Goal: Task Accomplishment & Management: Manage account settings

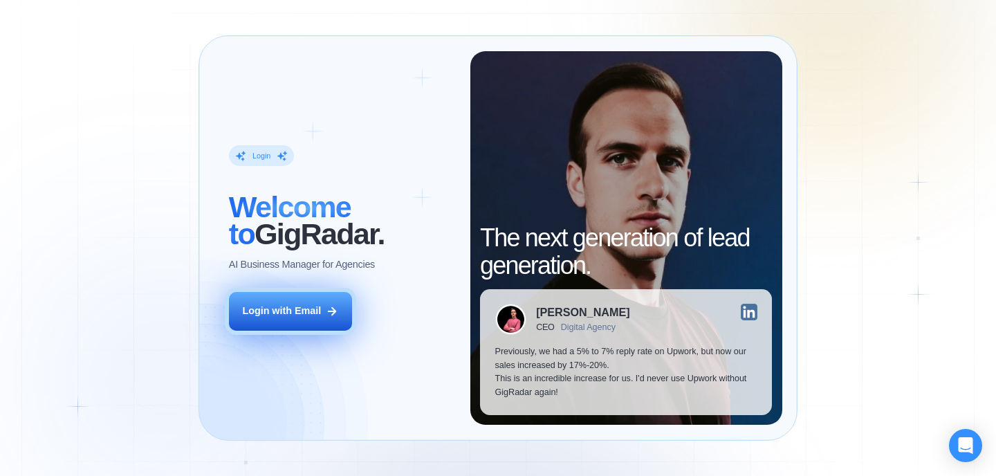
click at [297, 318] on button "Login with Email" at bounding box center [290, 311] width 123 height 39
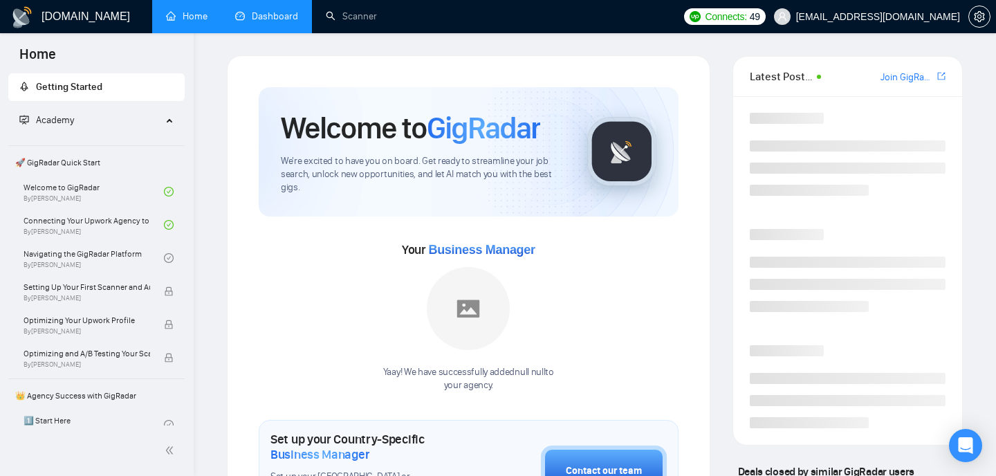
click at [270, 15] on link "Dashboard" at bounding box center [266, 16] width 63 height 12
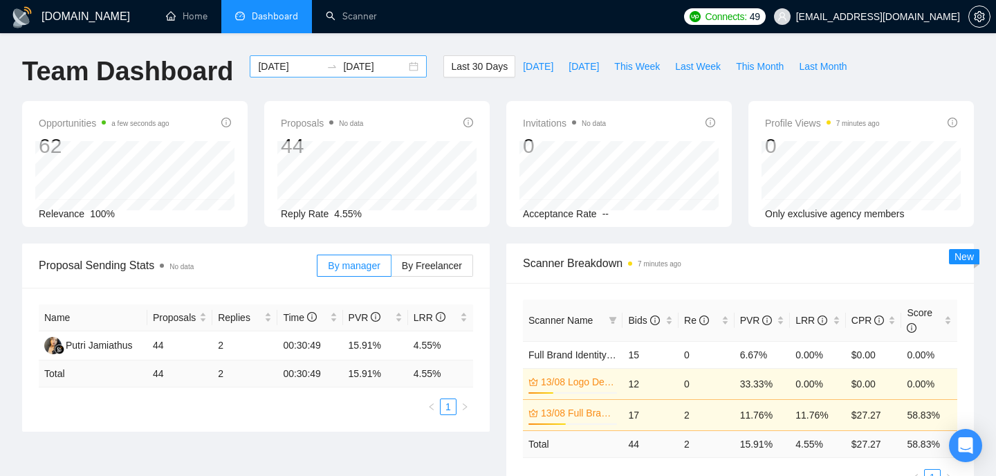
click at [287, 63] on input "[DATE]" at bounding box center [289, 66] width 63 height 15
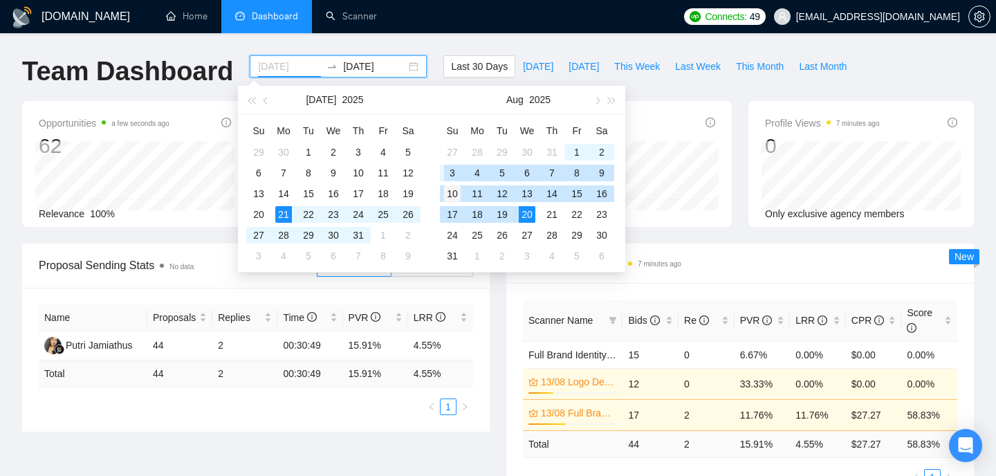
type input "[DATE]"
click at [449, 190] on div "10" at bounding box center [452, 193] width 17 height 17
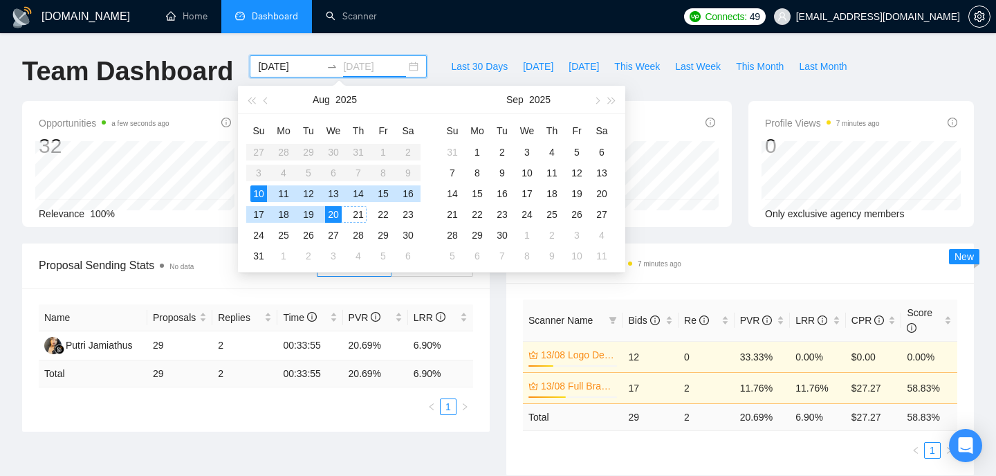
type input "[DATE]"
click at [333, 212] on div "20" at bounding box center [333, 214] width 17 height 17
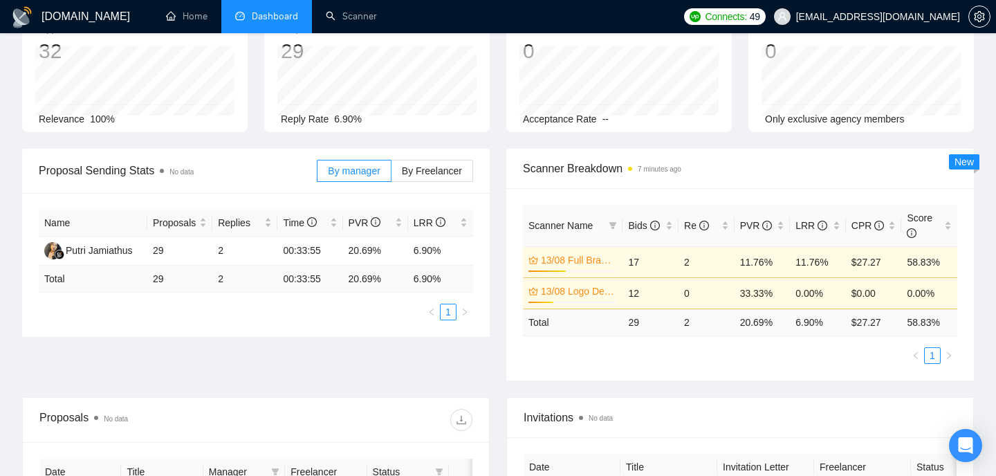
scroll to position [102, 0]
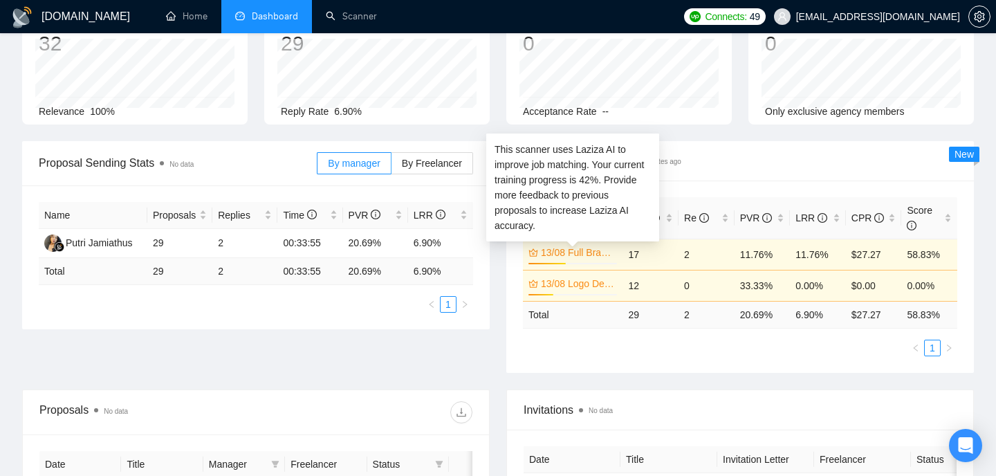
click at [565, 255] on link "13/08 Full Brand Identity" at bounding box center [577, 252] width 73 height 15
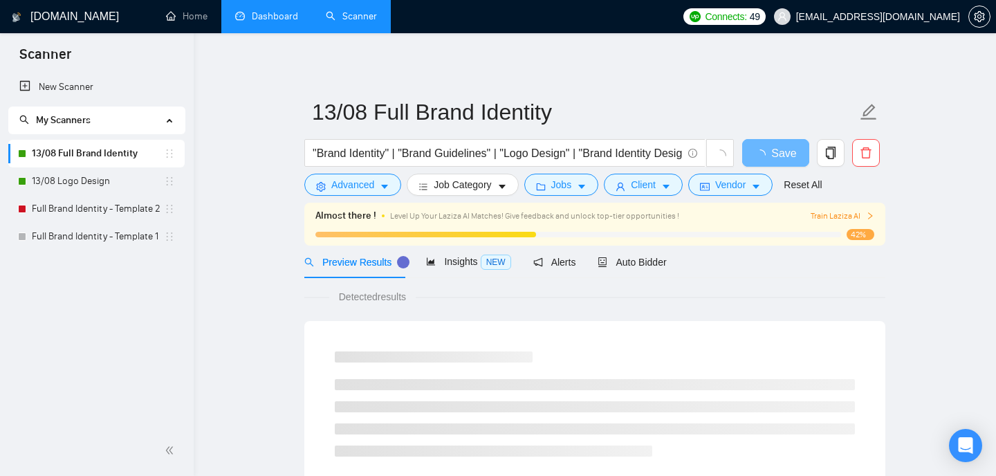
click at [832, 212] on span "Train Laziza AI" at bounding box center [843, 216] width 64 height 13
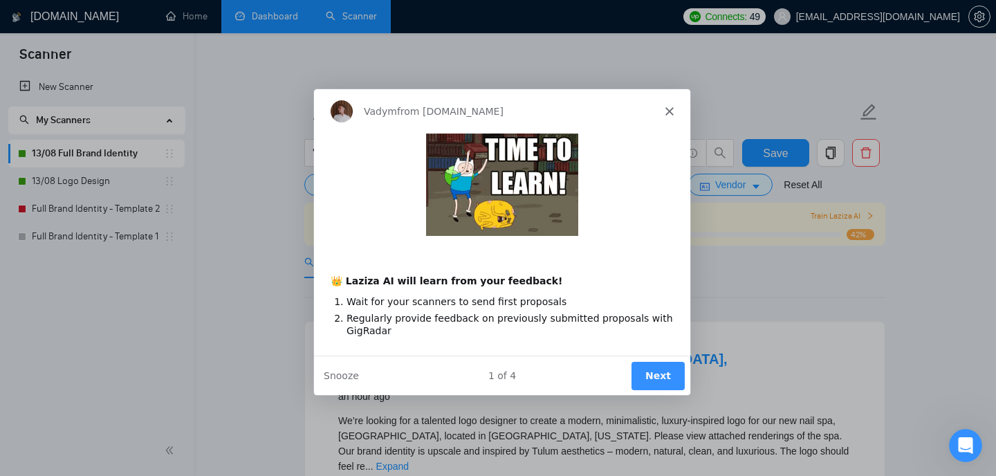
click at [666, 380] on button "Next" at bounding box center [657, 374] width 53 height 28
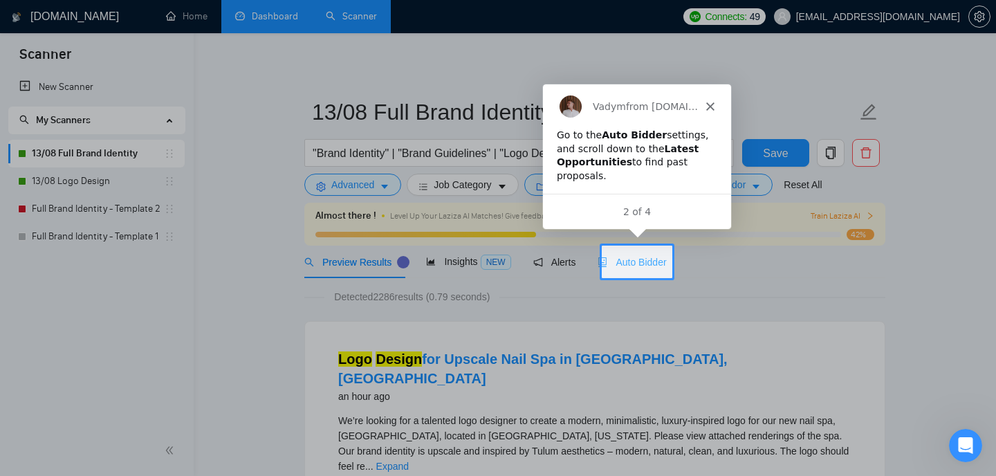
click at [653, 269] on div "Auto Bidder" at bounding box center [632, 262] width 68 height 33
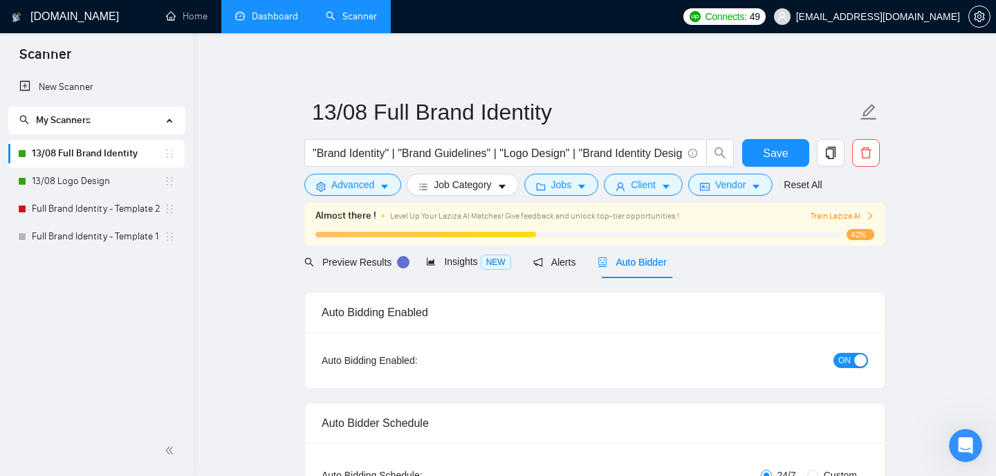
click at [639, 260] on div "Product tour overlay" at bounding box center [498, 238] width 996 height 476
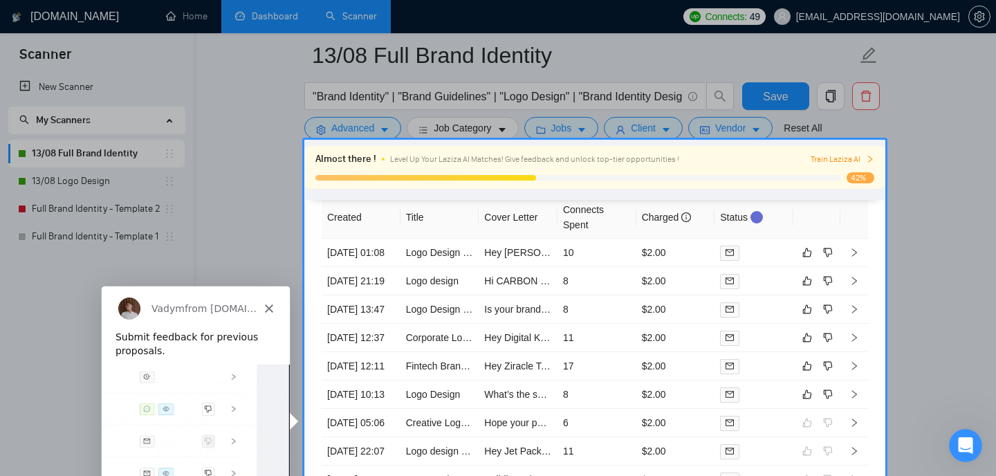
scroll to position [3701, 0]
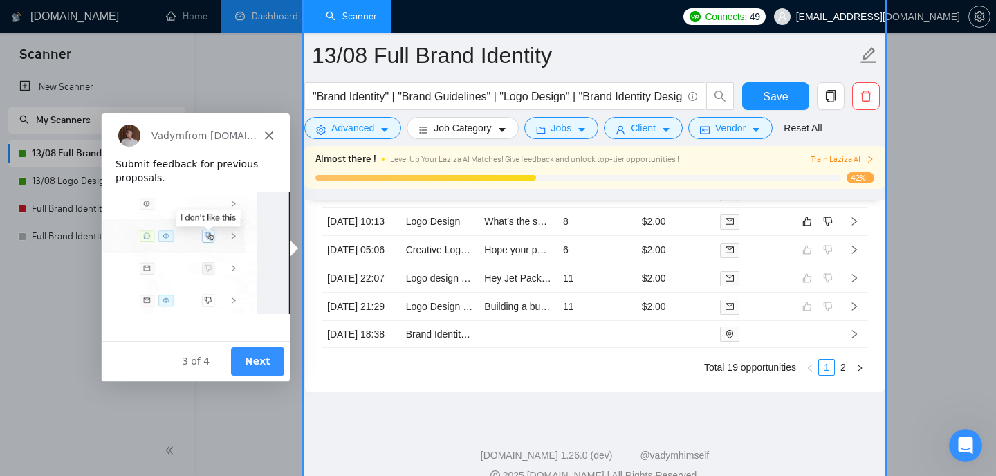
click at [263, 357] on button "Next" at bounding box center [256, 361] width 53 height 28
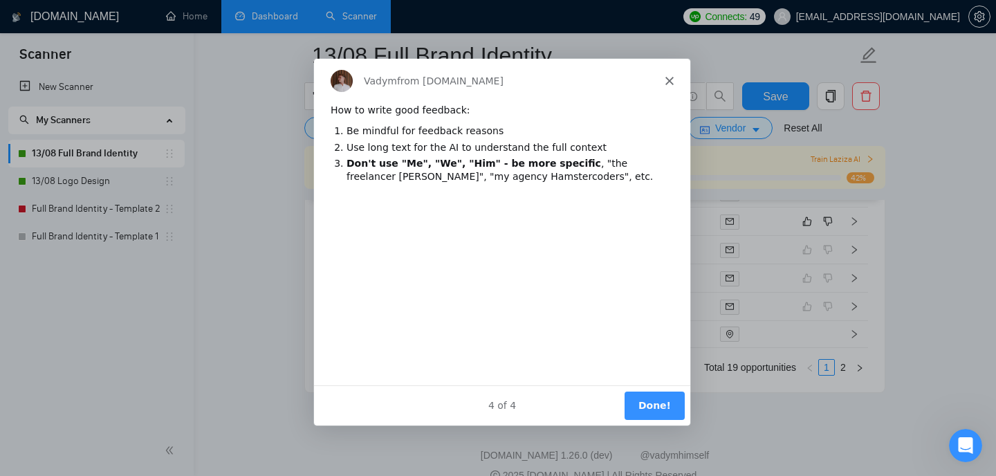
scroll to position [0, 0]
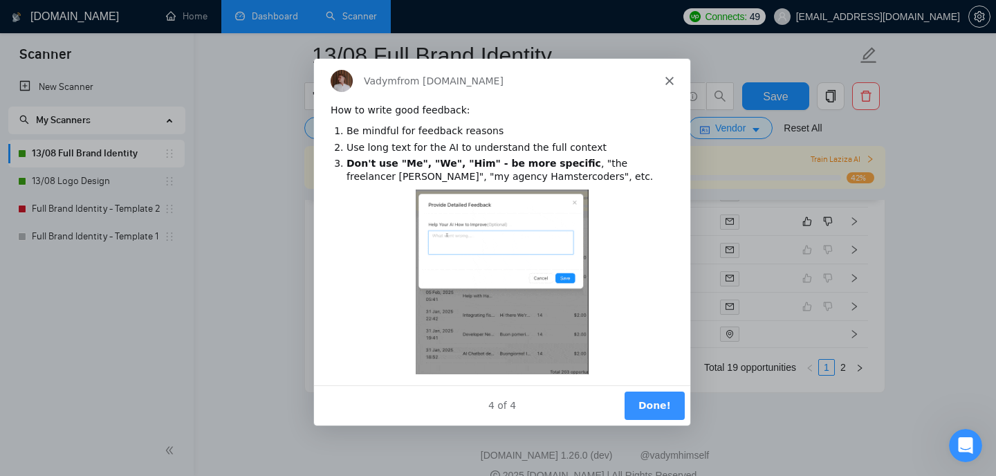
click at [658, 400] on button "Done!" at bounding box center [654, 404] width 60 height 28
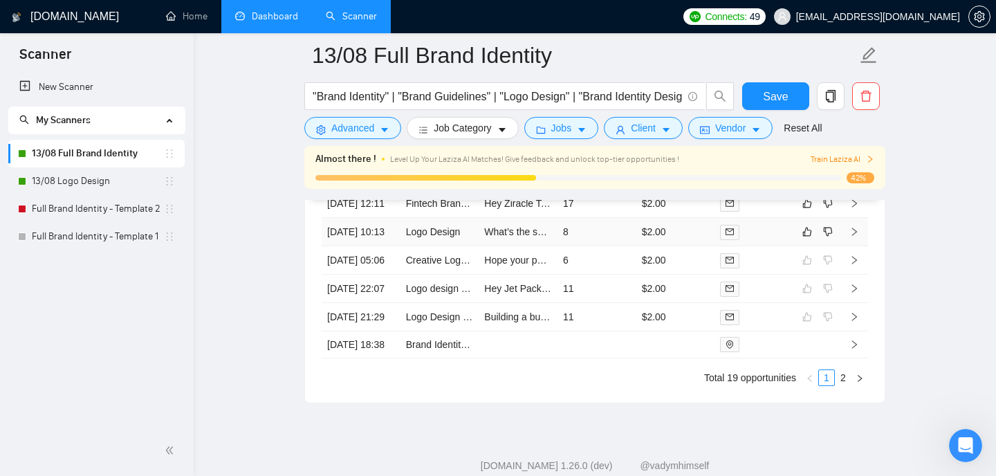
scroll to position [3692, 0]
click at [854, 235] on icon "right" at bounding box center [854, 230] width 5 height 8
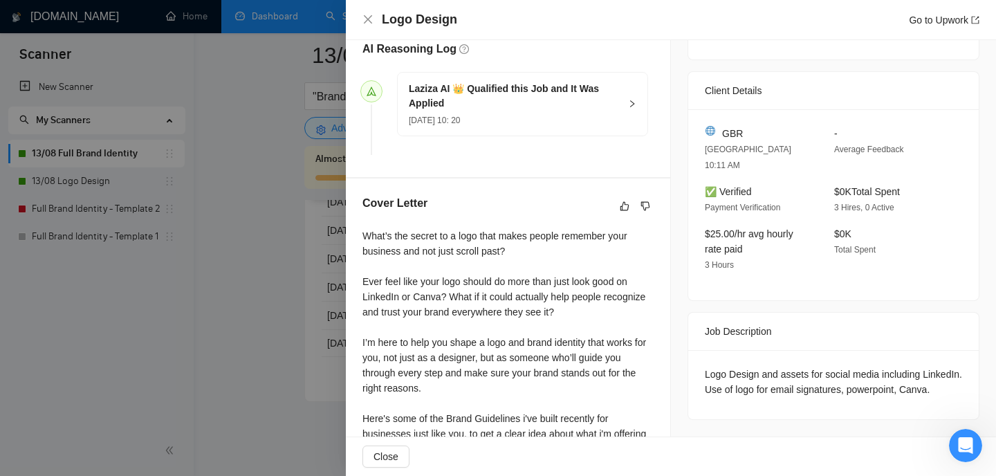
scroll to position [364, 0]
click at [625, 201] on icon "like" at bounding box center [625, 204] width 9 height 9
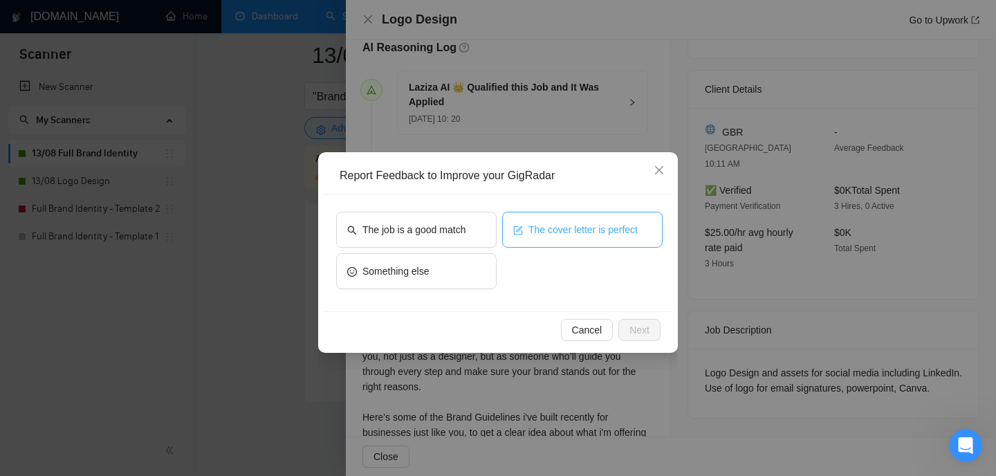
click at [555, 241] on button "The cover letter is perfect" at bounding box center [582, 230] width 161 height 36
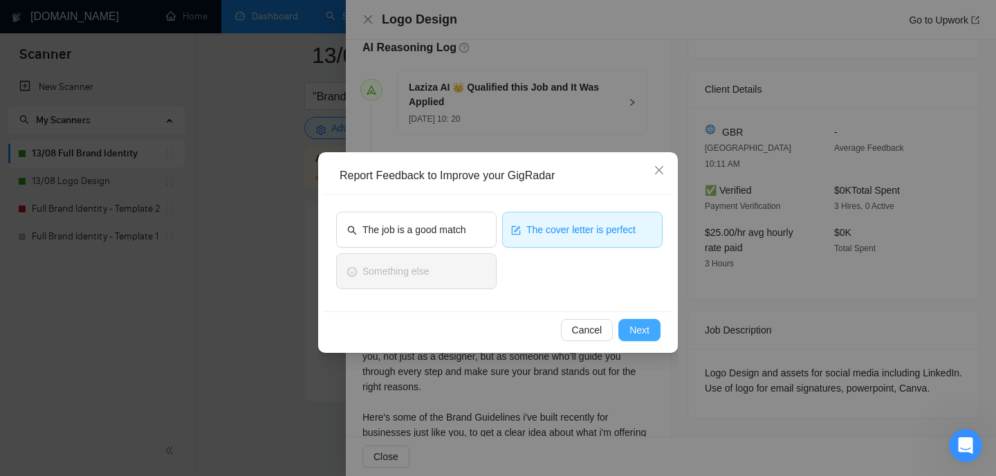
click at [642, 332] on span "Next" at bounding box center [640, 329] width 20 height 15
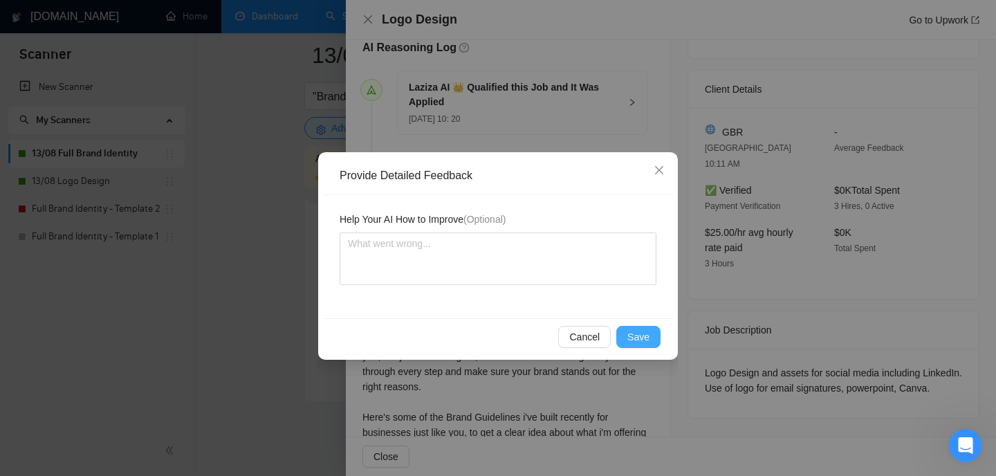
click at [640, 336] on span "Save" at bounding box center [639, 336] width 22 height 15
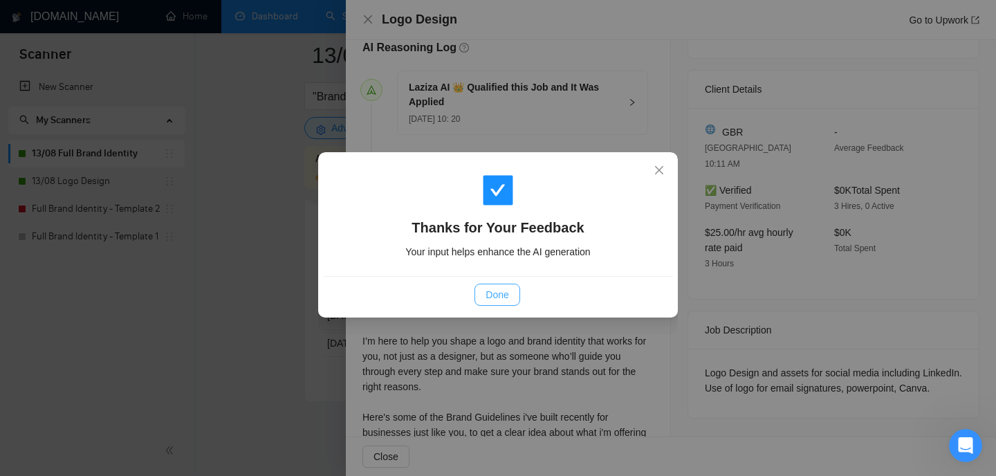
click at [509, 295] on span "Done" at bounding box center [497, 294] width 23 height 15
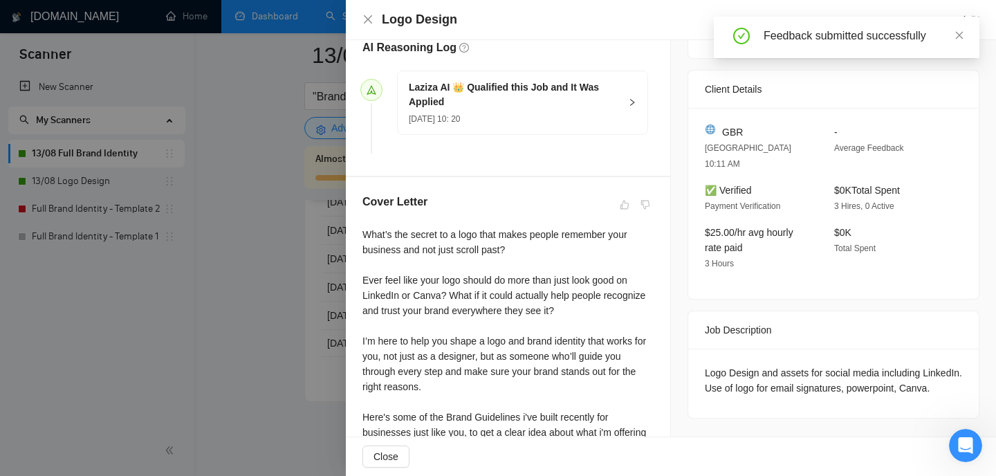
click at [316, 309] on div at bounding box center [498, 238] width 996 height 476
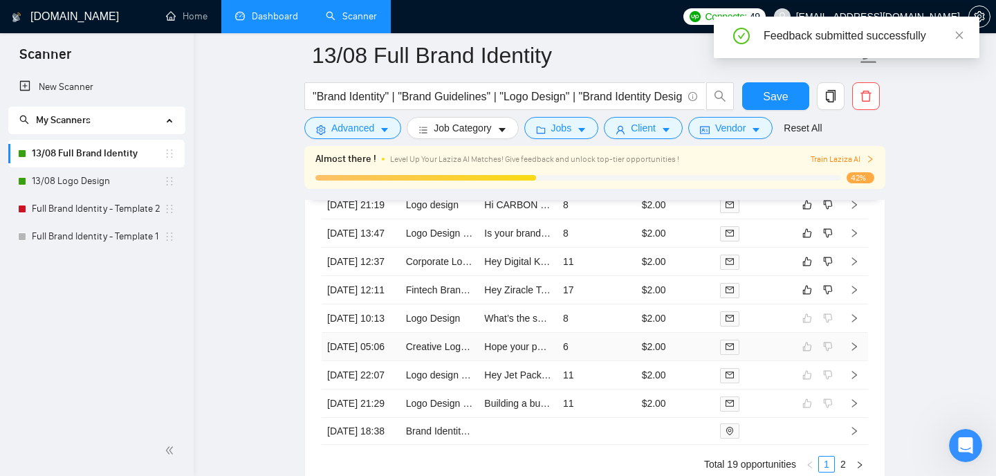
scroll to position [3571, 0]
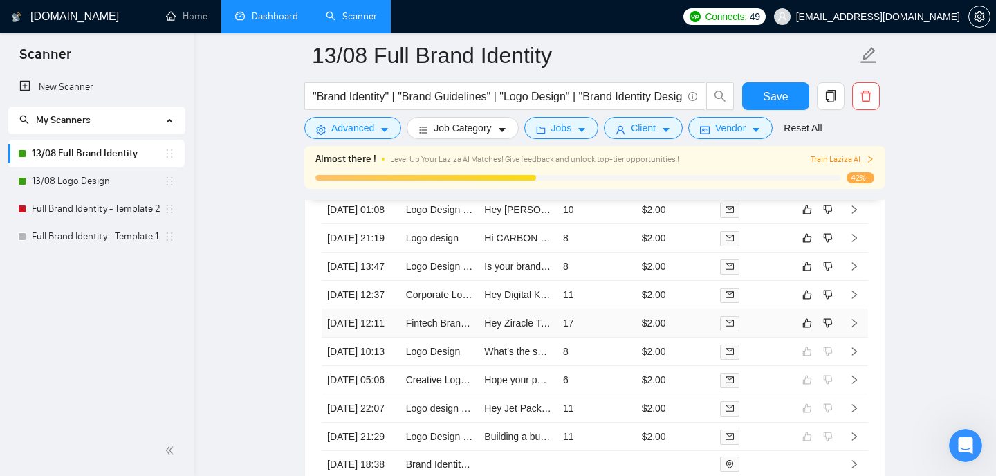
click at [853, 328] on icon "right" at bounding box center [855, 323] width 10 height 10
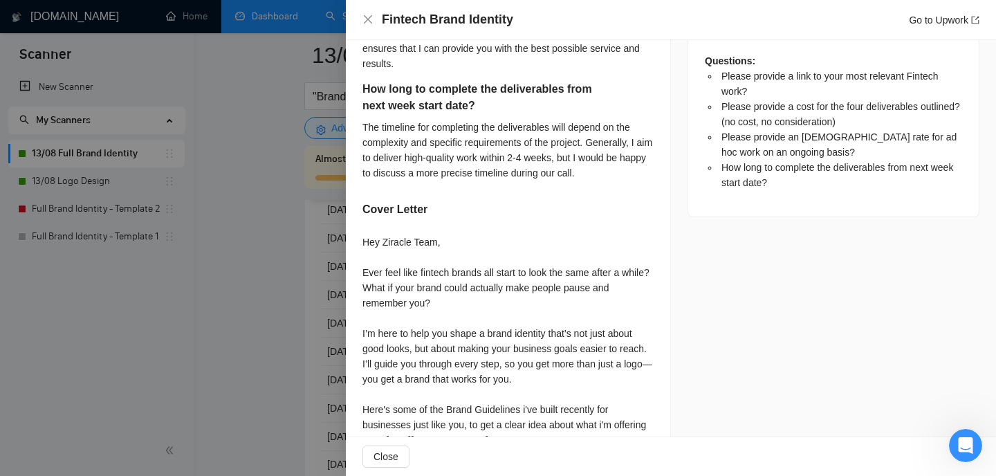
scroll to position [821, 0]
click at [306, 285] on div at bounding box center [498, 238] width 996 height 476
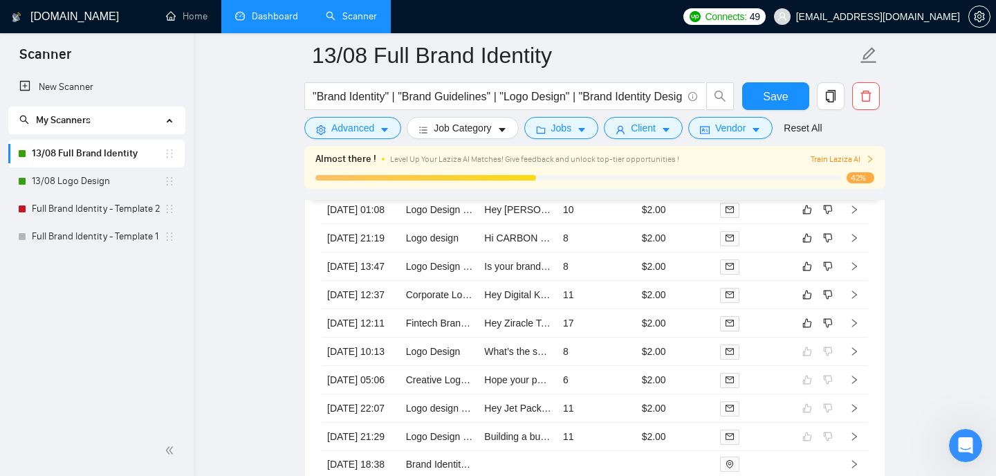
click at [270, 22] on link "Dashboard" at bounding box center [266, 16] width 63 height 12
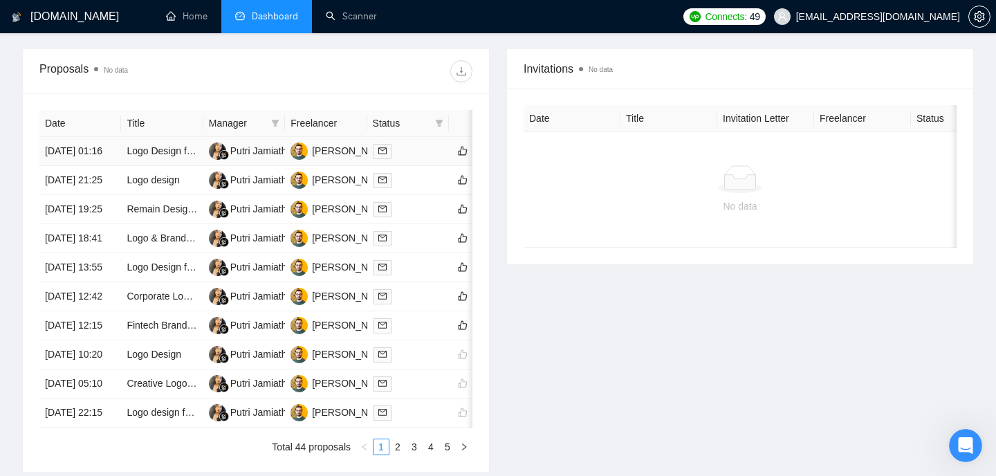
scroll to position [473, 0]
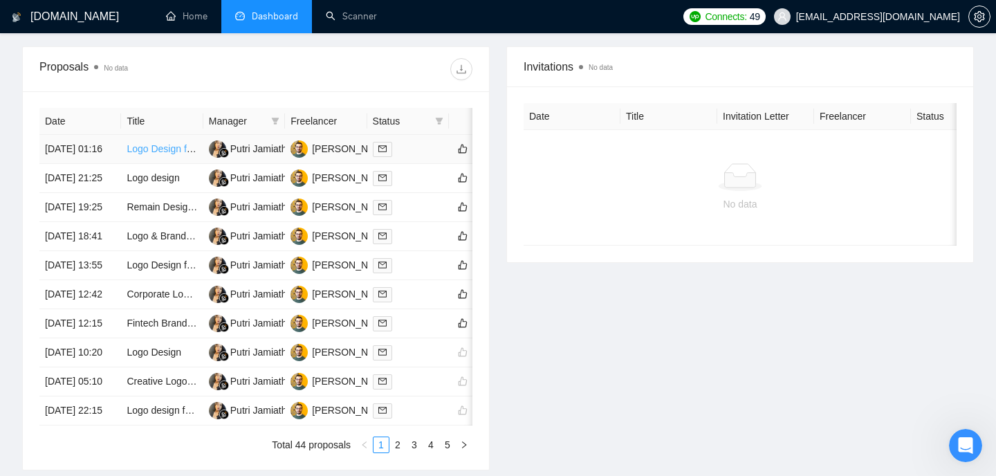
click at [173, 154] on link "Logo Design for Upscale Nail Spa in [GEOGRAPHIC_DATA], [GEOGRAPHIC_DATA]" at bounding box center [309, 148] width 365 height 11
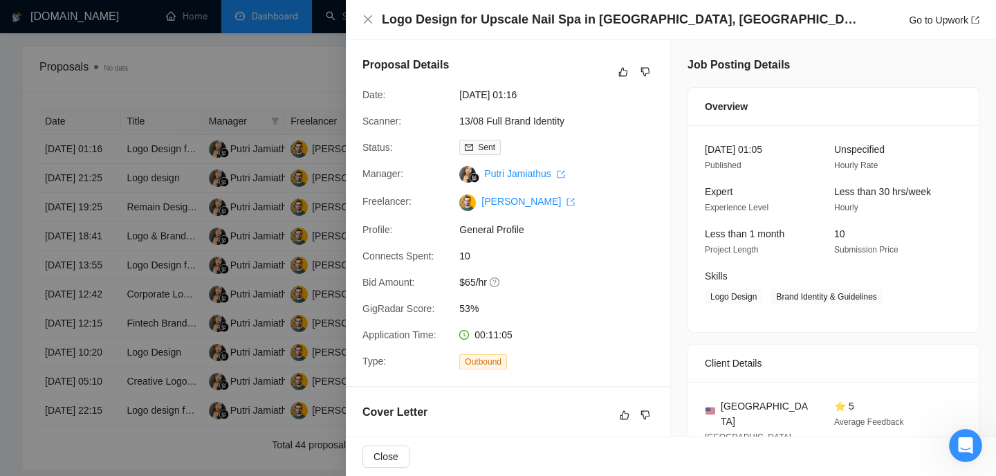
click at [219, 87] on div at bounding box center [498, 238] width 996 height 476
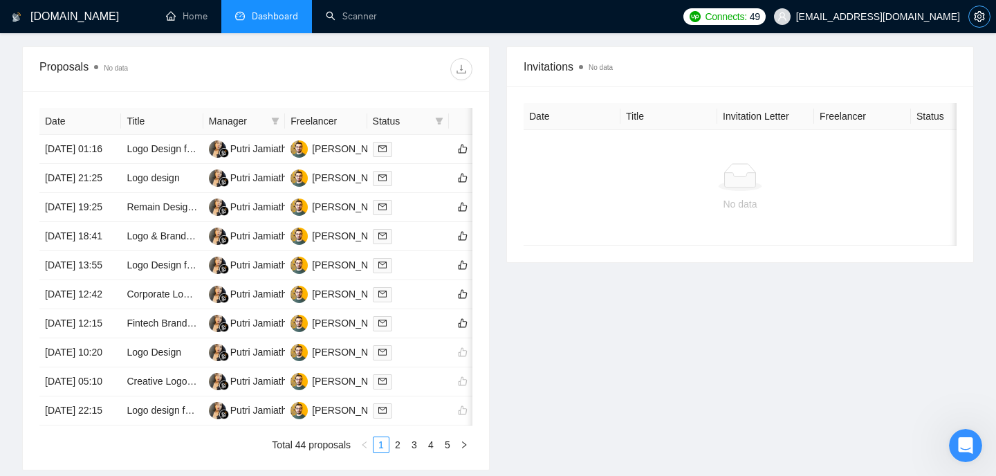
click at [985, 15] on icon "setting" at bounding box center [979, 16] width 10 height 11
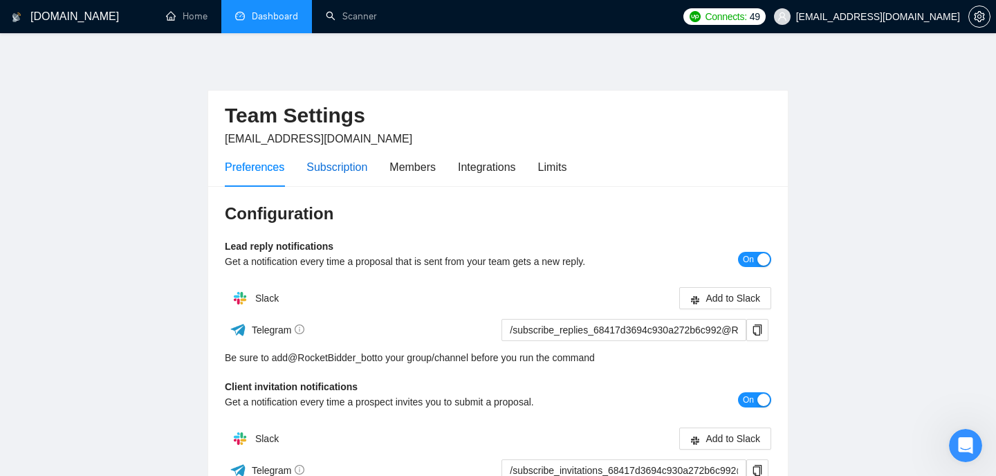
click at [345, 175] on div "Subscription" at bounding box center [337, 166] width 61 height 17
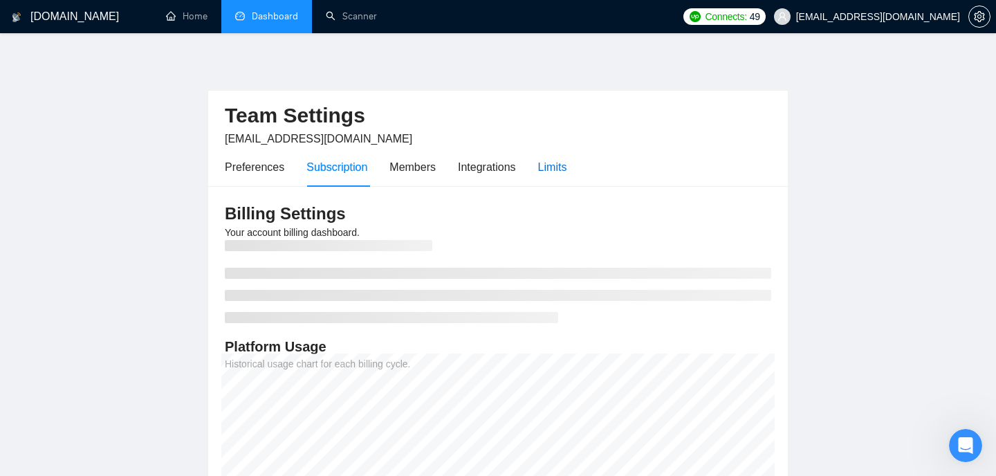
click at [554, 167] on div "Limits" at bounding box center [552, 166] width 29 height 17
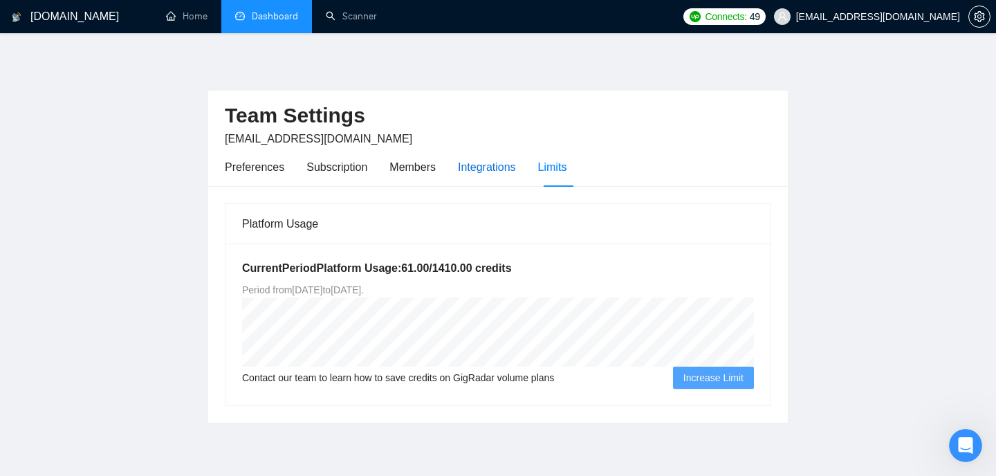
click at [473, 170] on div "Integrations" at bounding box center [487, 166] width 58 height 17
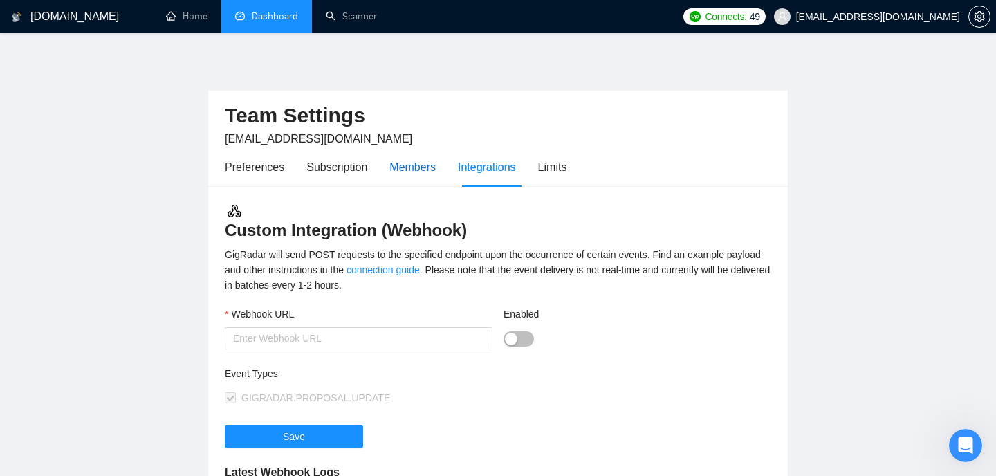
click at [412, 174] on div "Members" at bounding box center [413, 166] width 46 height 17
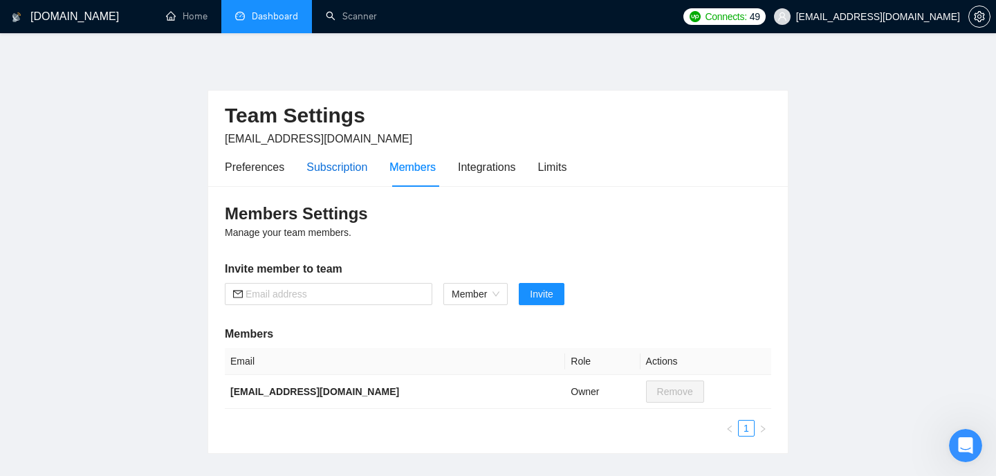
click at [349, 175] on div "Subscription" at bounding box center [337, 166] width 61 height 17
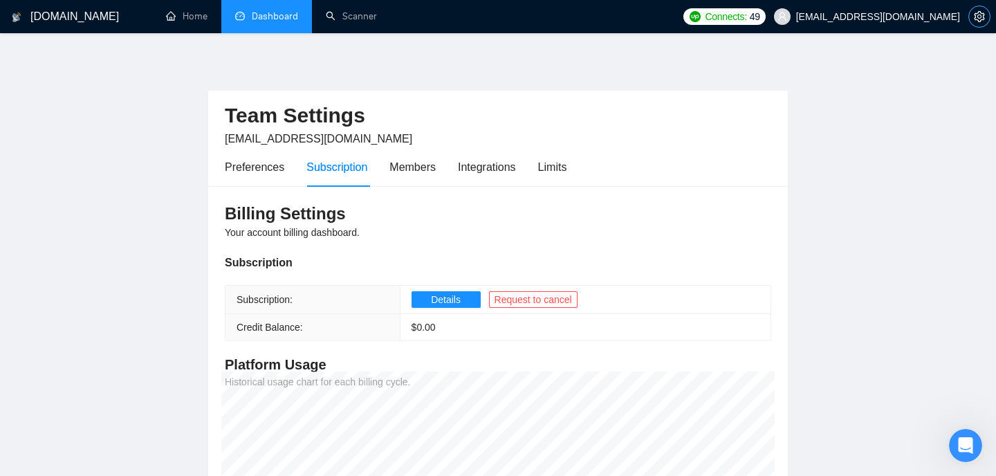
click at [977, 14] on icon "setting" at bounding box center [979, 16] width 11 height 11
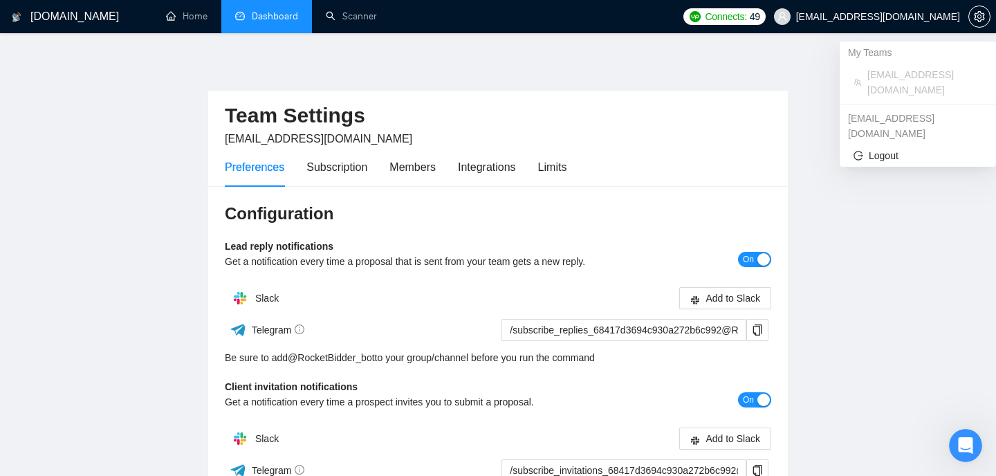
click at [924, 17] on span "[EMAIL_ADDRESS][DOMAIN_NAME]" at bounding box center [878, 17] width 164 height 0
click at [877, 148] on span "Logout" at bounding box center [918, 155] width 129 height 15
